Goal: Information Seeking & Learning: Learn about a topic

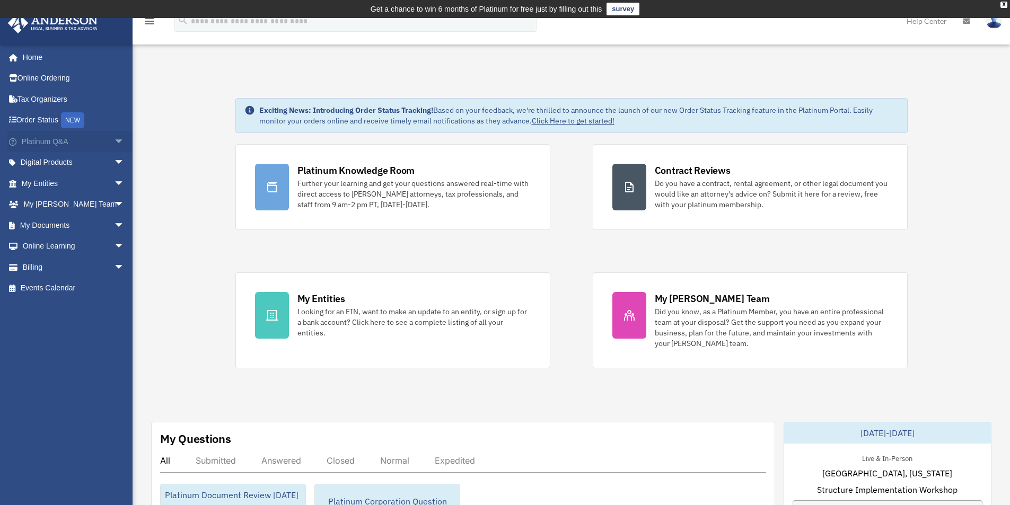
click at [36, 142] on link "Platinum Q&A arrow_drop_down" at bounding box center [73, 141] width 133 height 21
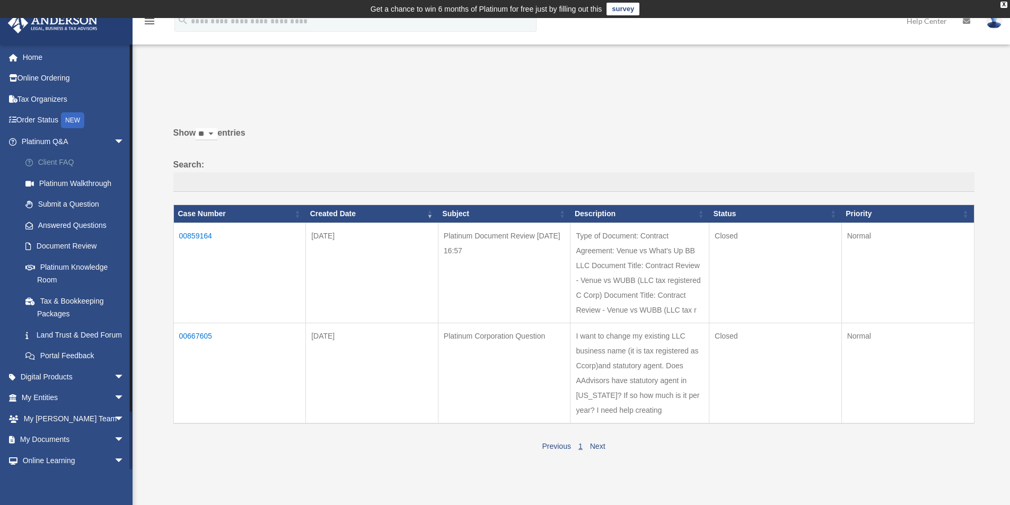
click at [54, 163] on link "Client FAQ" at bounding box center [78, 162] width 126 height 21
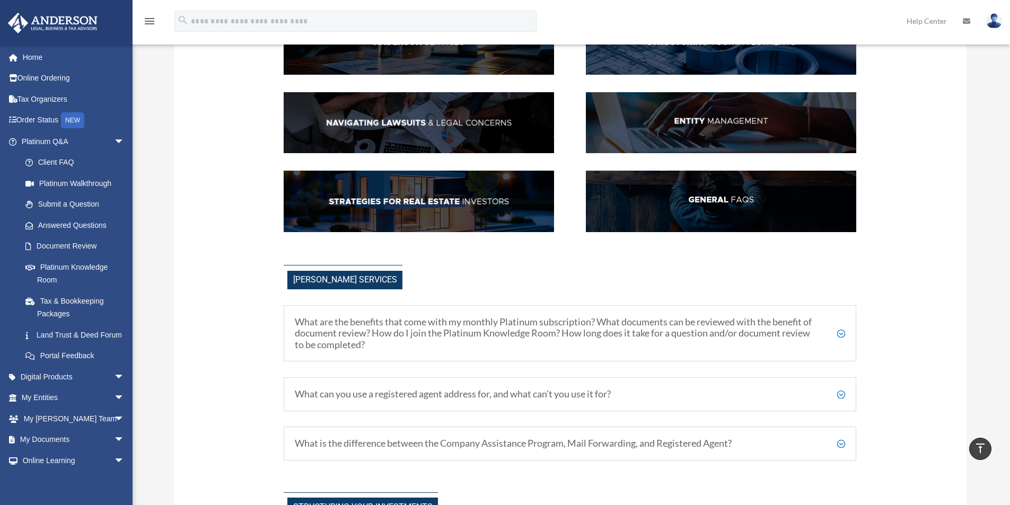
scroll to position [77, 0]
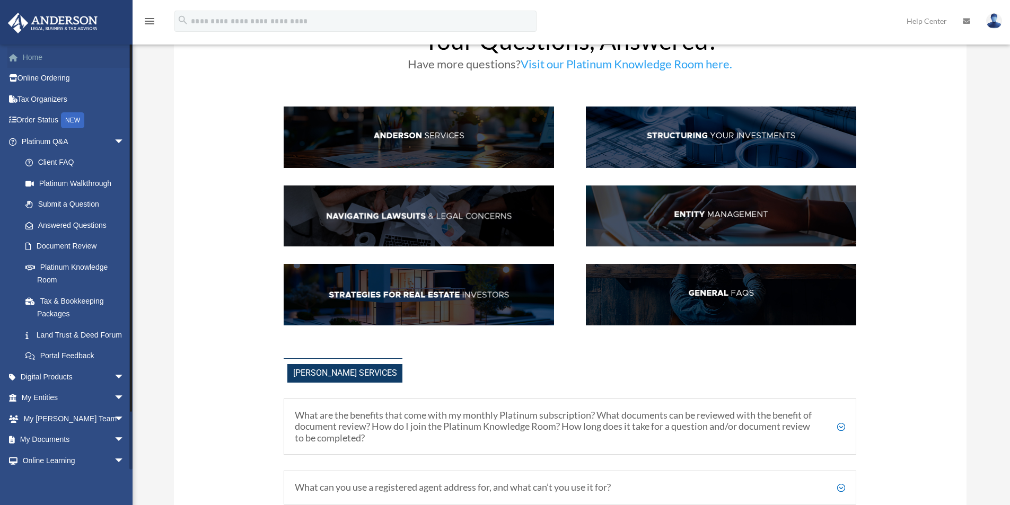
click at [33, 55] on link "Home" at bounding box center [73, 57] width 133 height 21
click at [34, 55] on link "Home" at bounding box center [73, 57] width 133 height 21
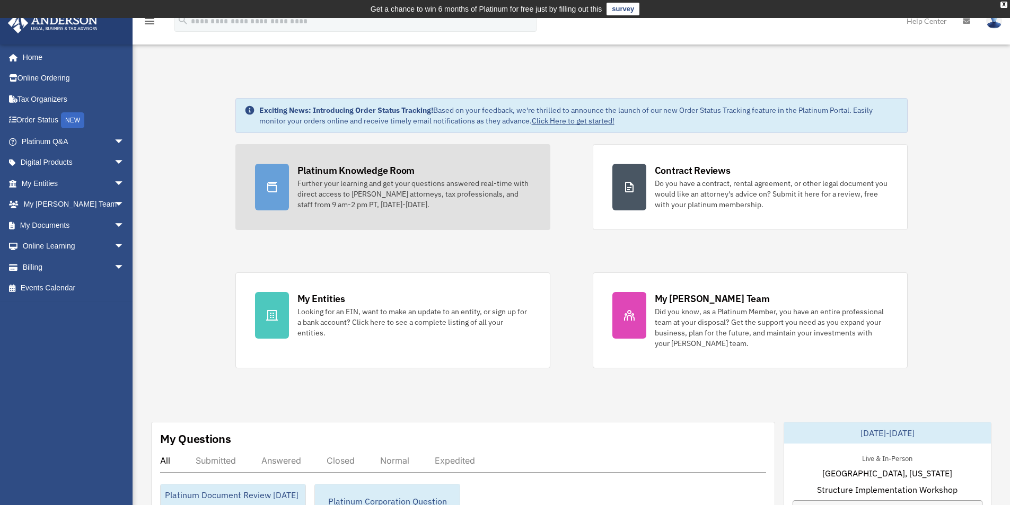
click at [369, 178] on div "Further your learning and get your questions answered real-time with direct acc…" at bounding box center [413, 194] width 233 height 32
click at [369, 180] on div "Further your learning and get your questions answered real-time with direct acc…" at bounding box center [413, 194] width 233 height 32
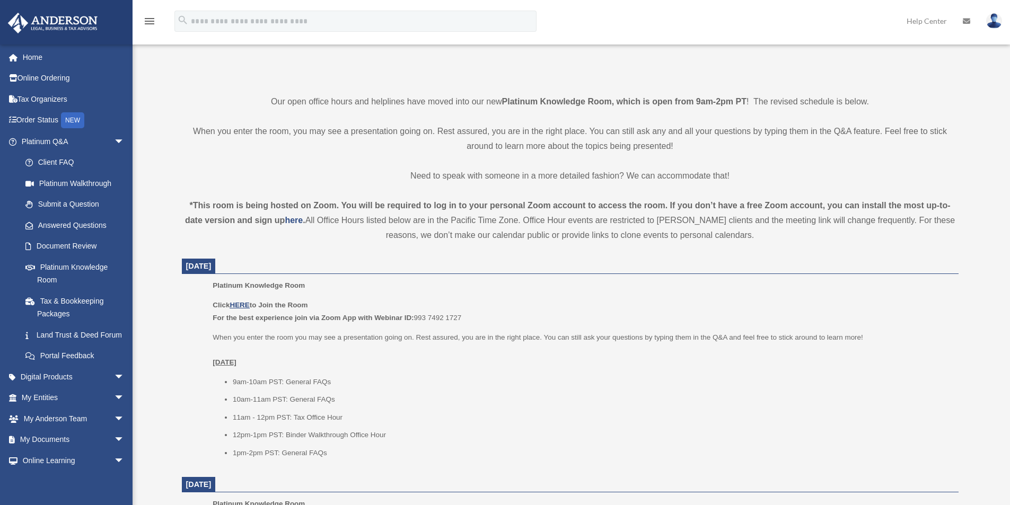
scroll to position [229, 0]
click at [237, 303] on u "HERE" at bounding box center [240, 307] width 20 height 8
